Goal: Information Seeking & Learning: Learn about a topic

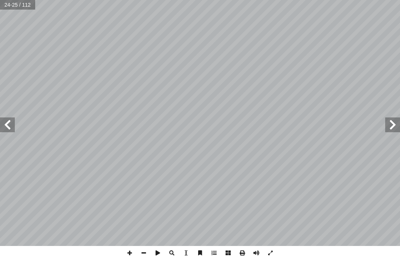
click at [4, 258] on div "التربية الإسلامية للصف الثامن ٢٠ ت المؤمنين: � صف )، وعمــل بمــا شــرعه اللــه…" at bounding box center [200, 130] width 400 height 260
click at [1, 127] on span at bounding box center [7, 125] width 15 height 15
click at [393, 121] on span at bounding box center [392, 125] width 15 height 15
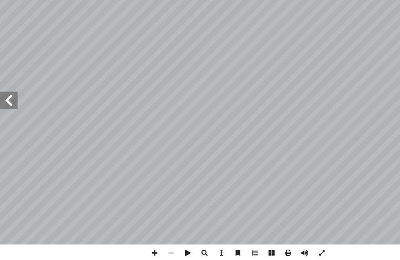
click at [4, 118] on span at bounding box center [7, 125] width 15 height 15
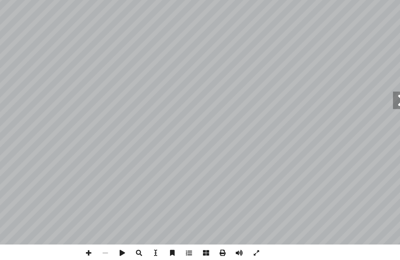
click at [385, 118] on span at bounding box center [392, 125] width 15 height 15
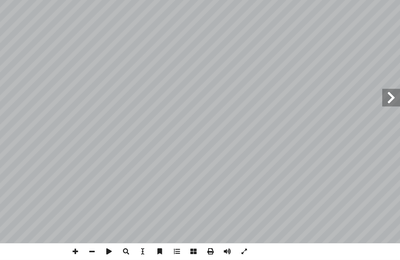
click at [385, 118] on span at bounding box center [392, 125] width 15 height 15
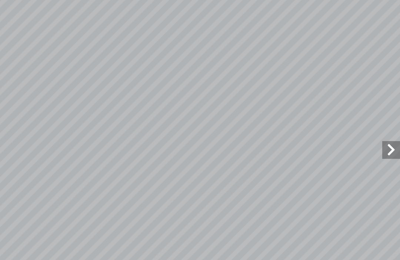
click at [385, 123] on span at bounding box center [392, 125] width 15 height 15
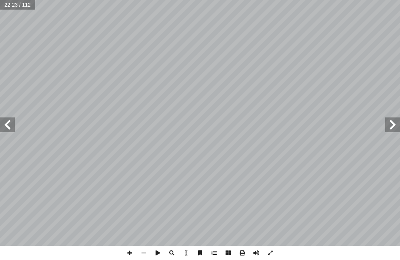
click at [3, 125] on span at bounding box center [7, 125] width 15 height 15
